Goal: Task Accomplishment & Management: Use online tool/utility

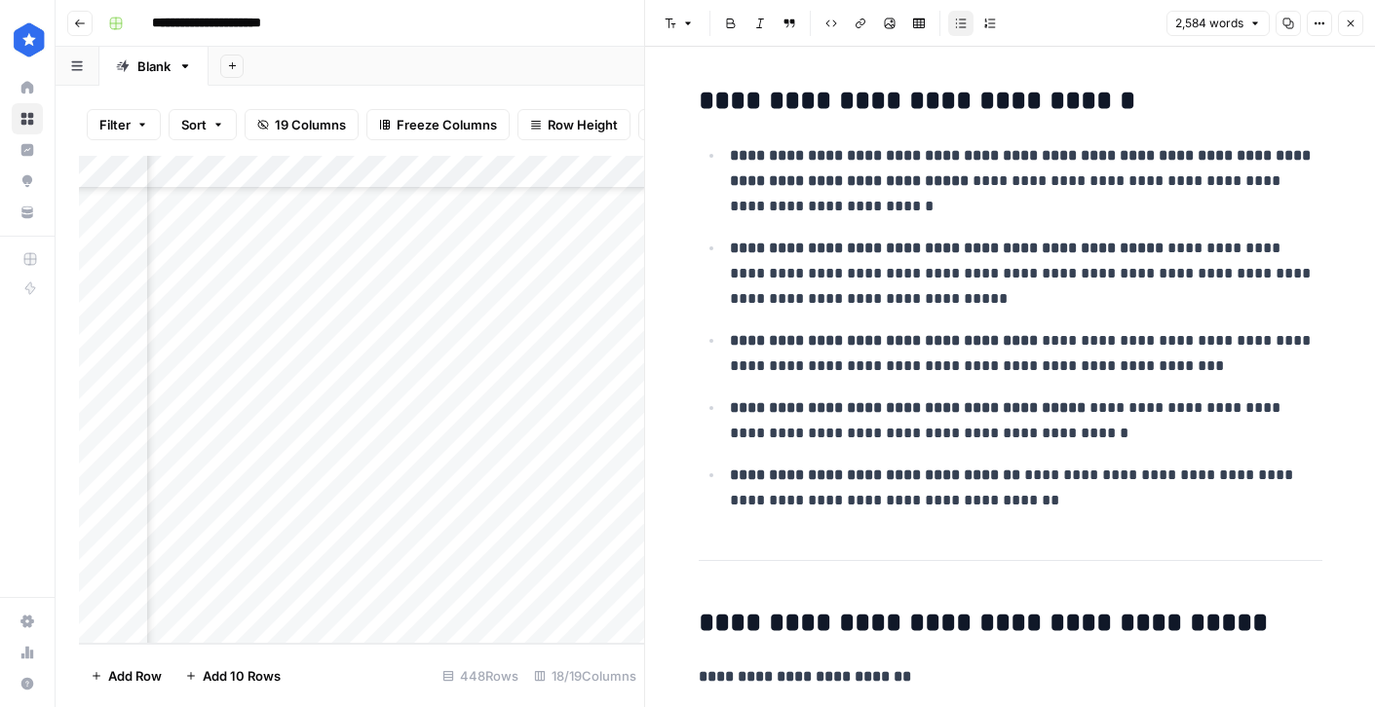
click at [1343, 19] on button "Close" at bounding box center [1350, 23] width 25 height 25
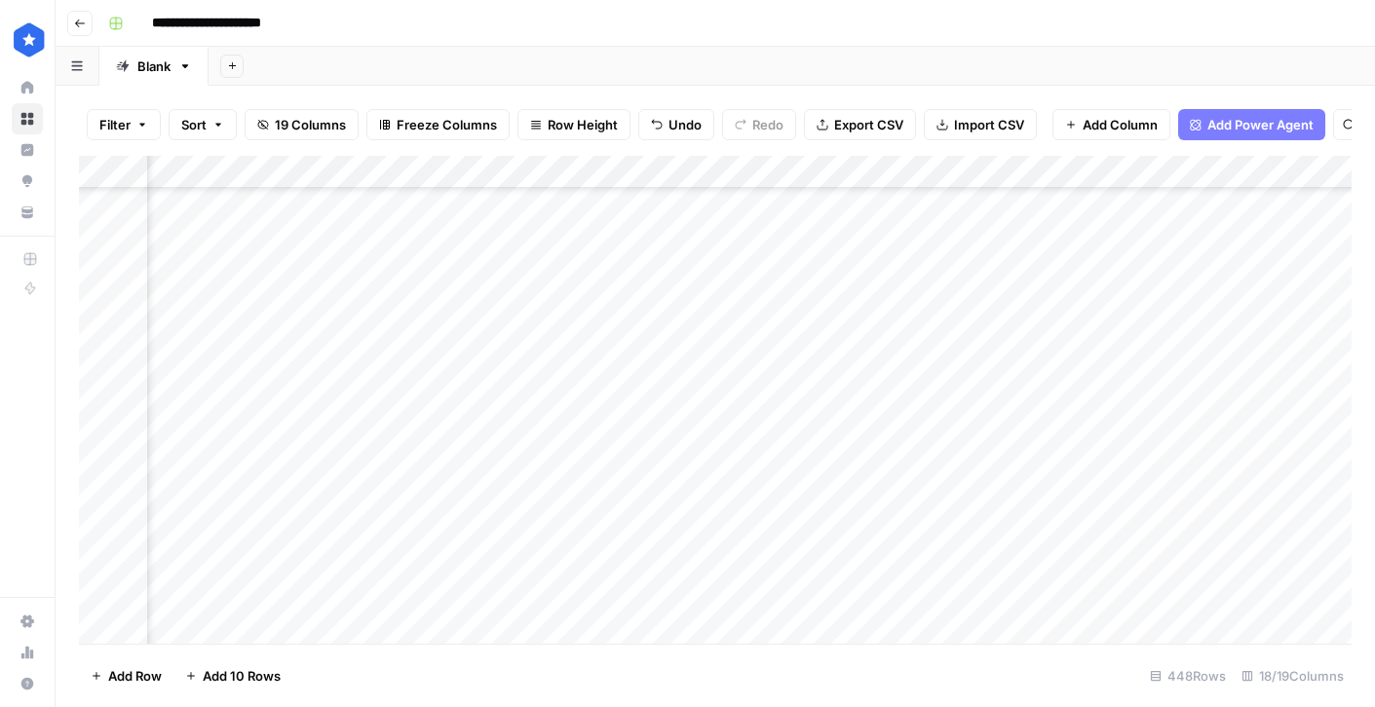
scroll to position [14287, 758]
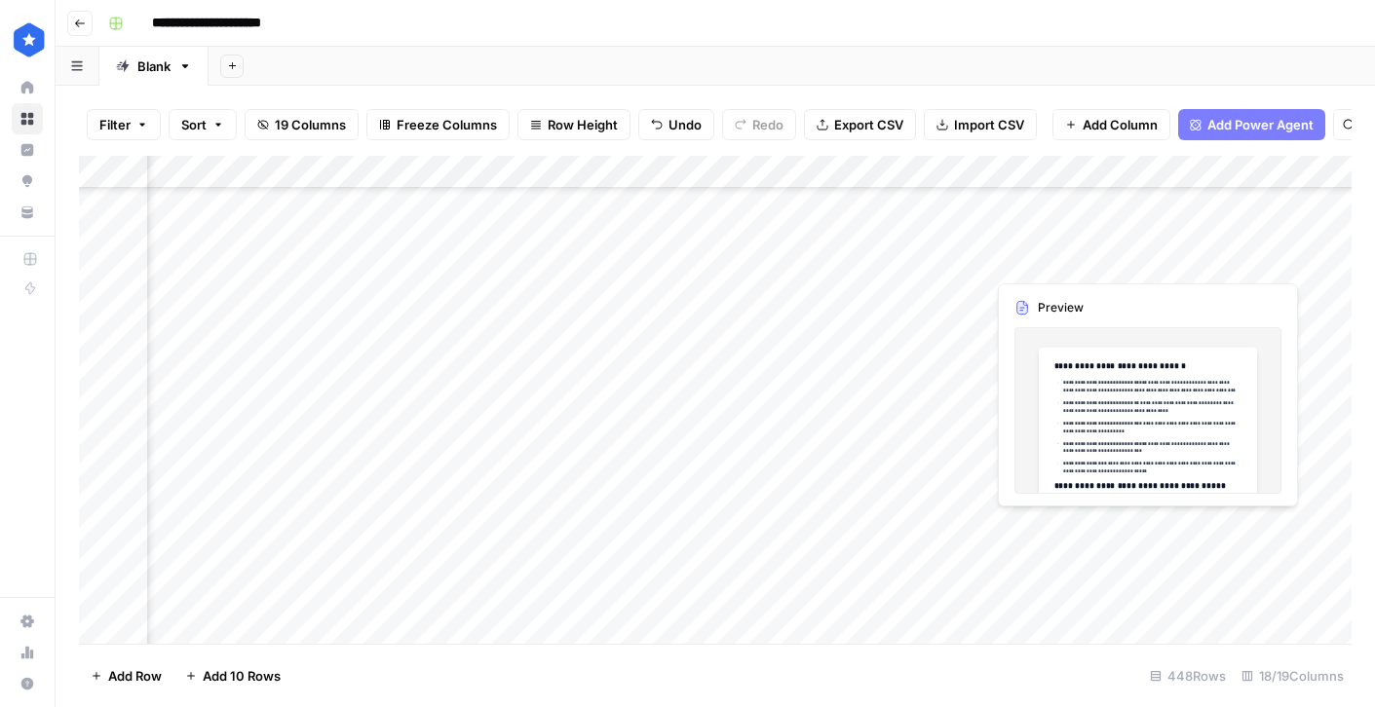
click at [1075, 264] on div "Add Column" at bounding box center [715, 400] width 1272 height 488
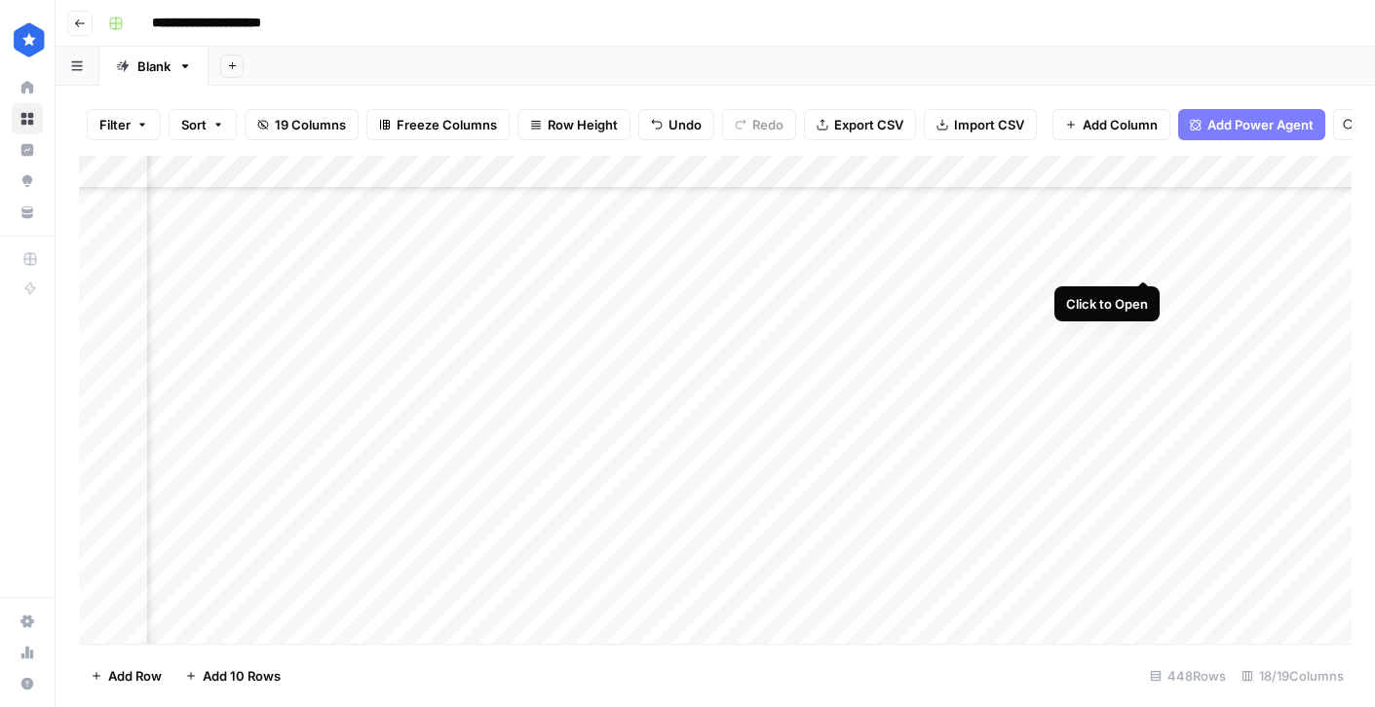
click at [1142, 258] on div "Add Column" at bounding box center [715, 400] width 1272 height 488
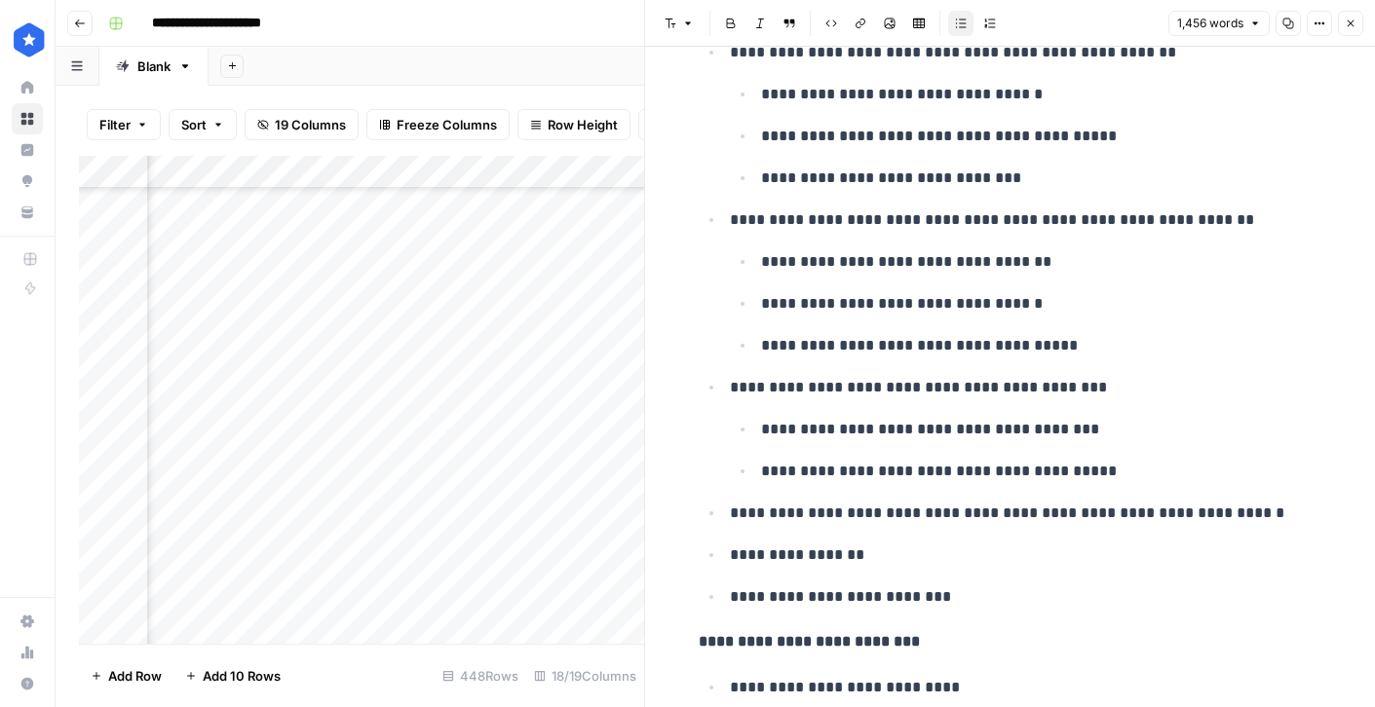
scroll to position [1306, 0]
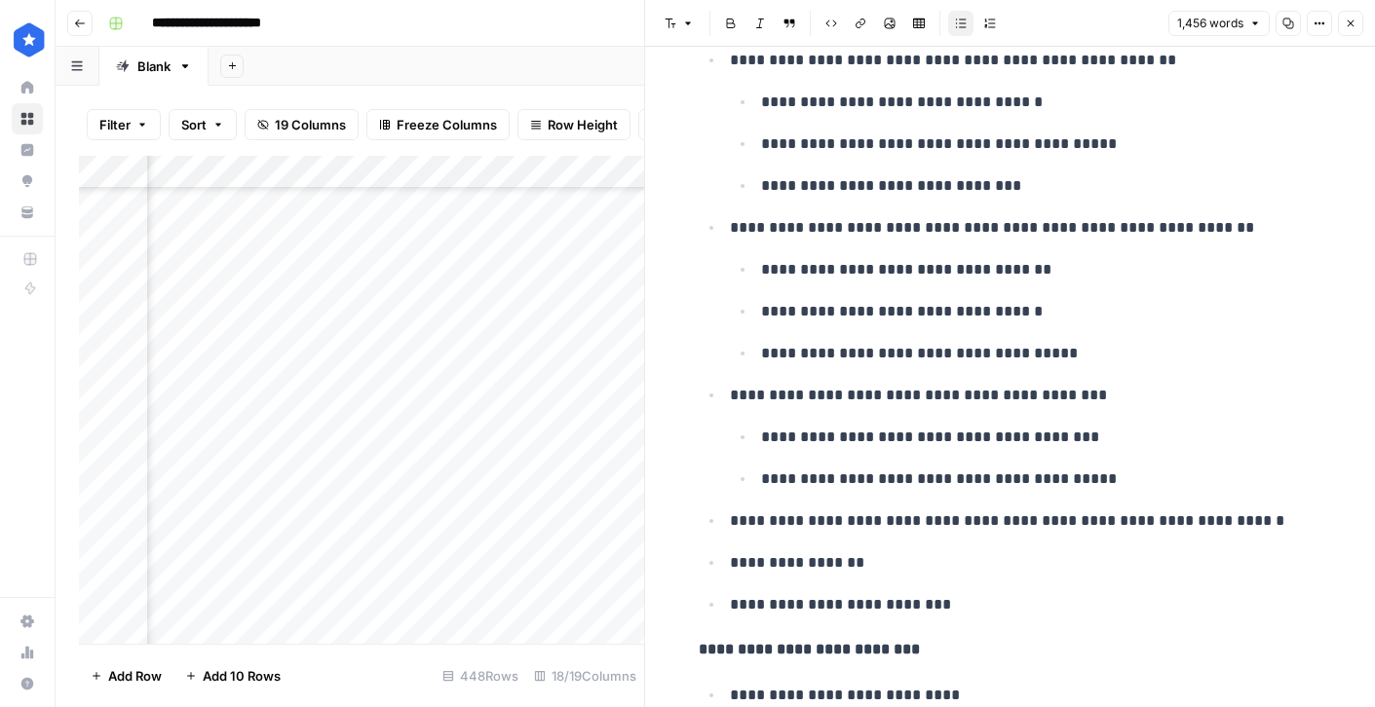
click at [1343, 30] on button "Close" at bounding box center [1350, 23] width 25 height 25
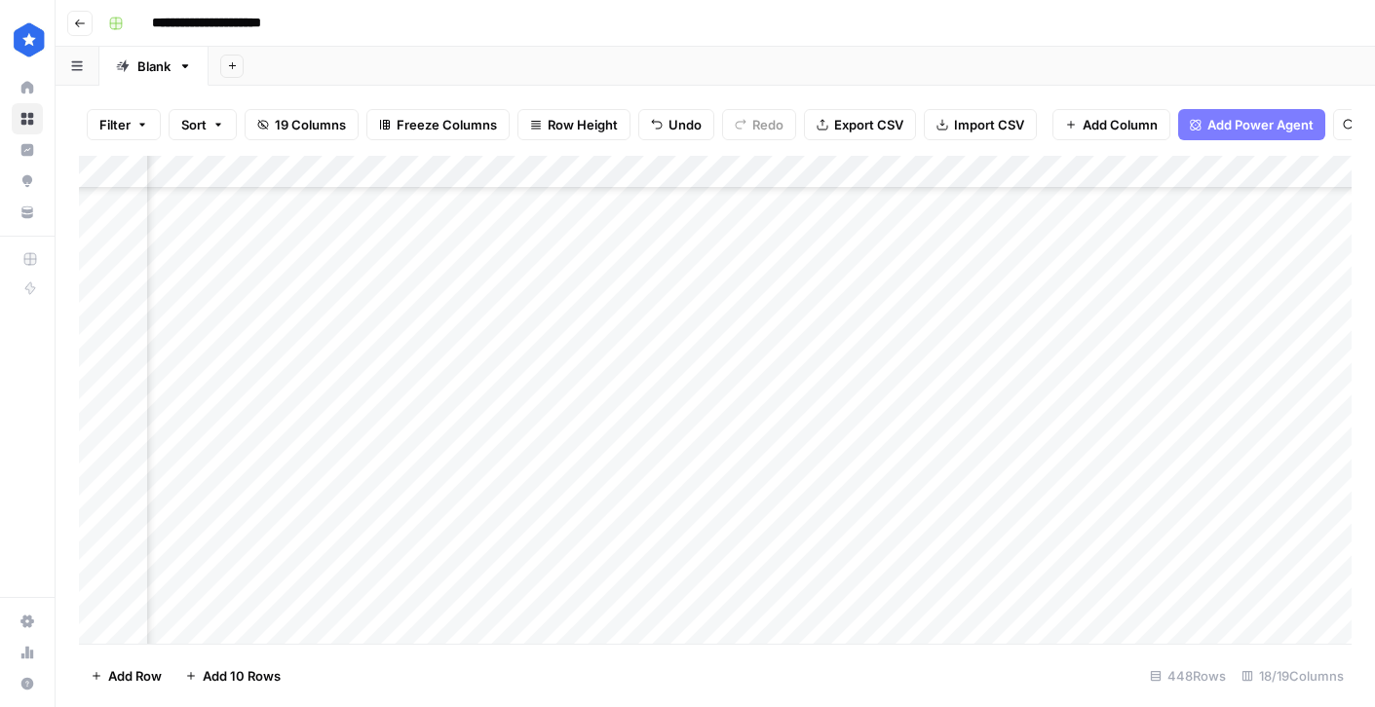
click at [1056, 26] on div "**********" at bounding box center [727, 23] width 1255 height 31
click at [1066, 522] on div "Add Column" at bounding box center [715, 400] width 1272 height 488
click at [1143, 526] on div "Add Column" at bounding box center [715, 400] width 1272 height 488
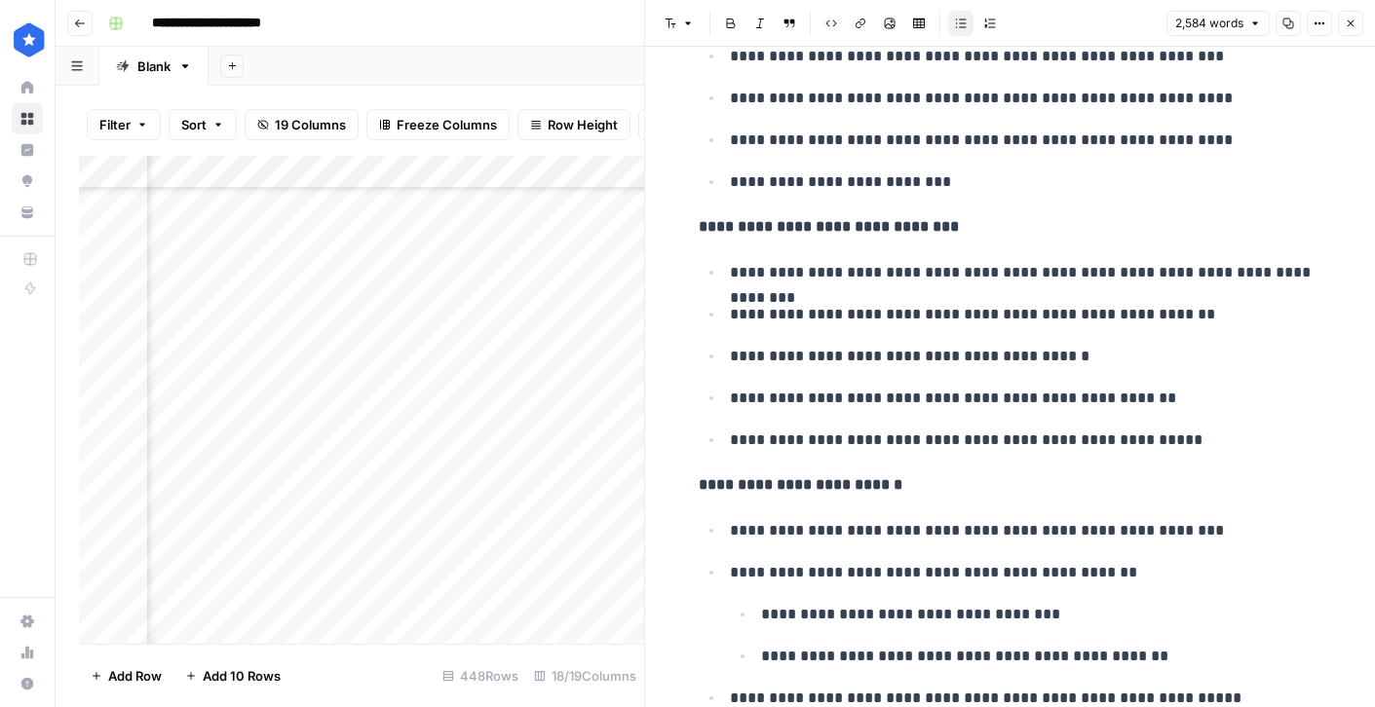
scroll to position [934, 0]
